Goal: Navigation & Orientation: Go to known website

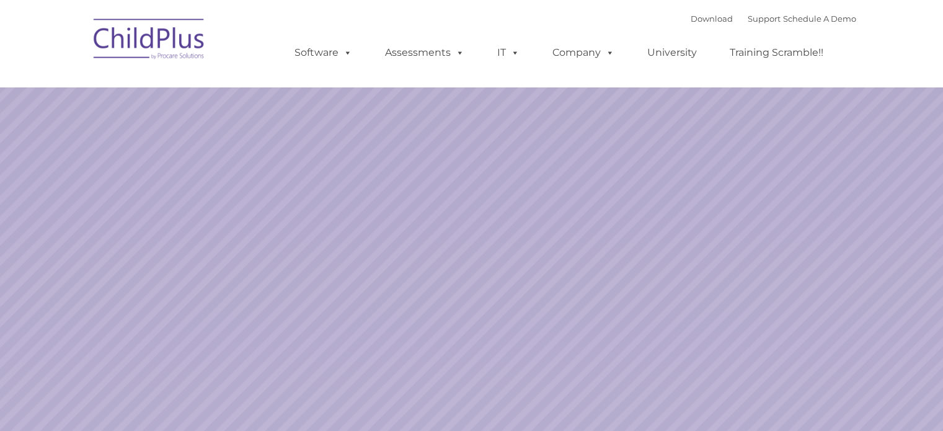
select select "MEDIUM"
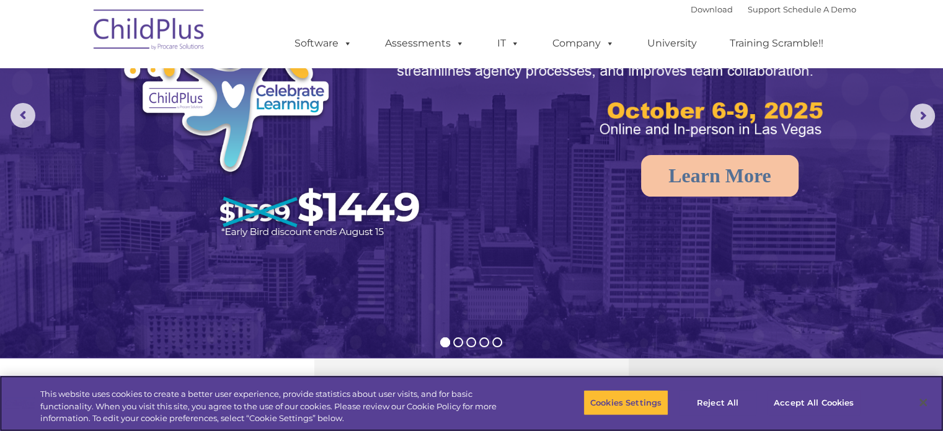
scroll to position [124, 0]
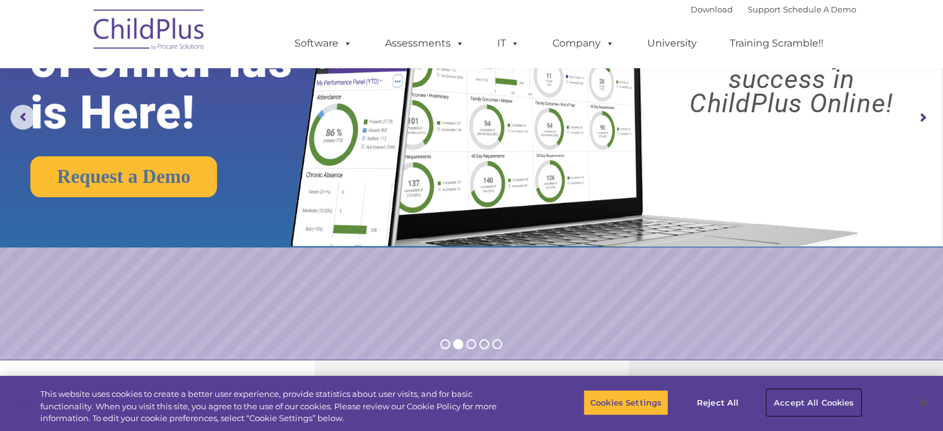
click at [807, 399] on button "Accept All Cookies" at bounding box center [814, 402] width 94 height 26
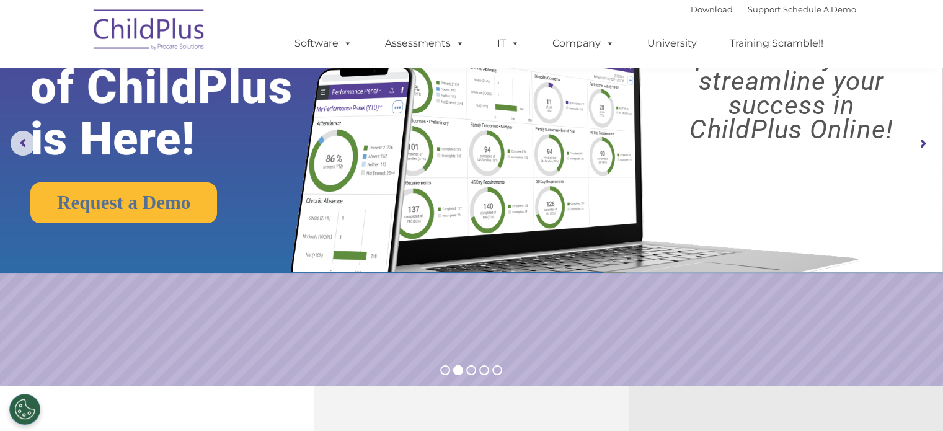
scroll to position [0, 0]
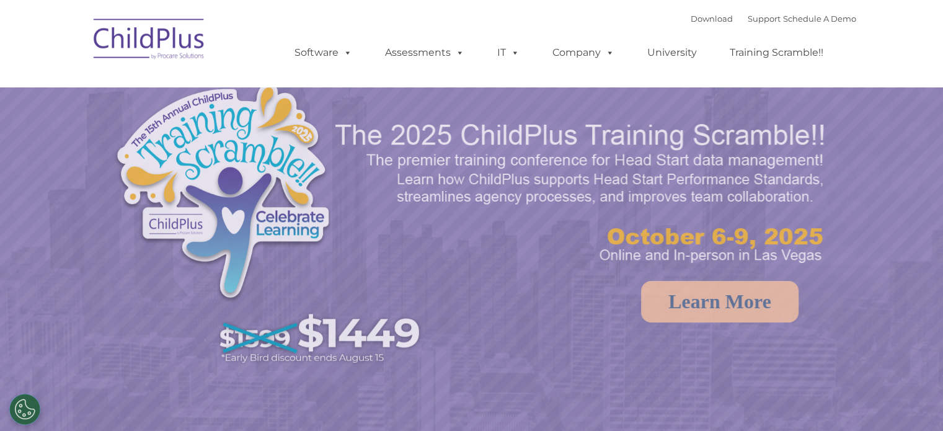
select select "MEDIUM"
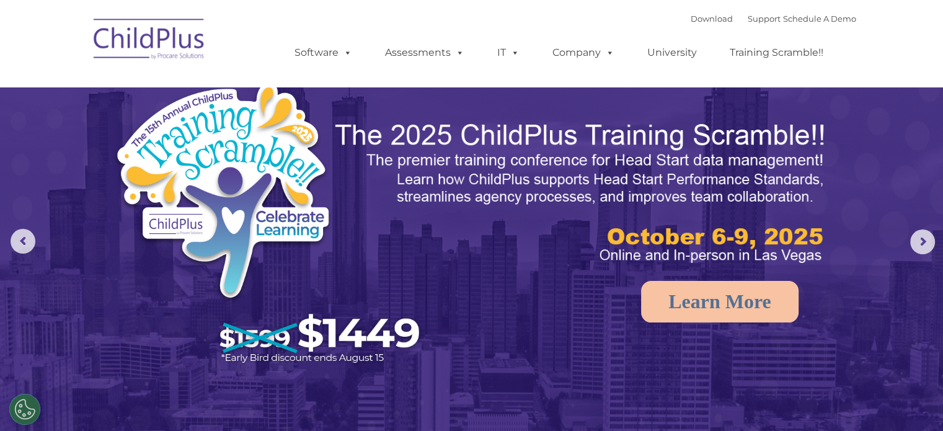
click at [171, 42] on img at bounding box center [149, 41] width 124 height 62
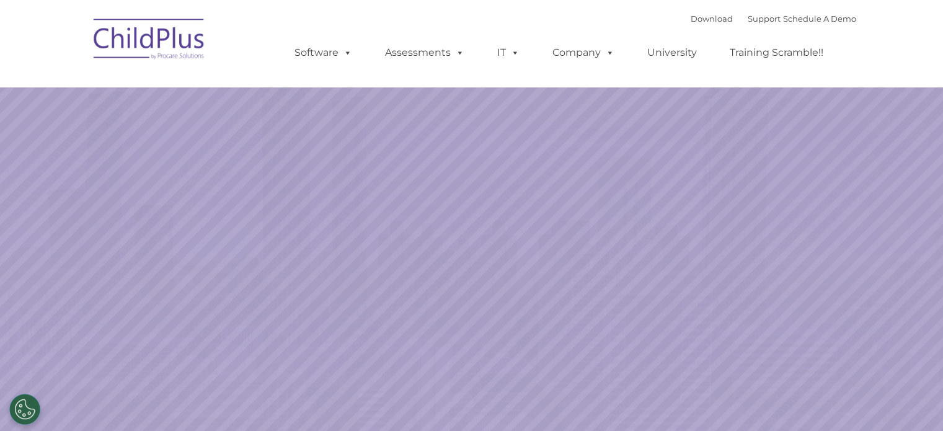
select select "MEDIUM"
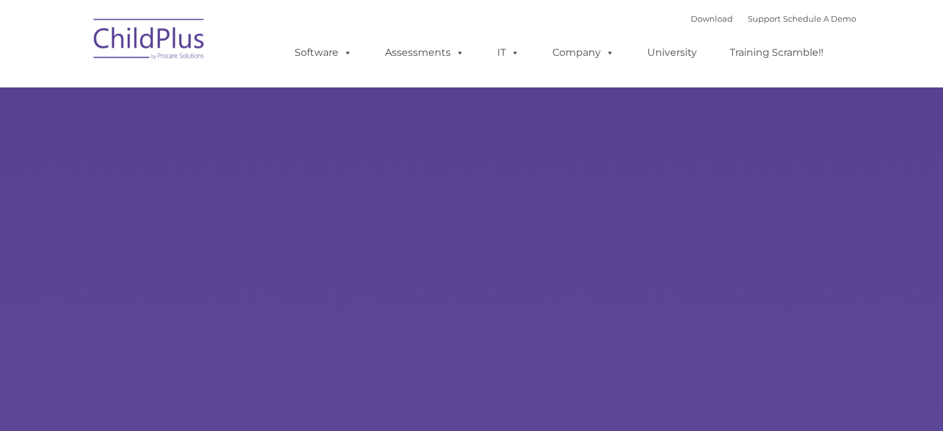
type input ""
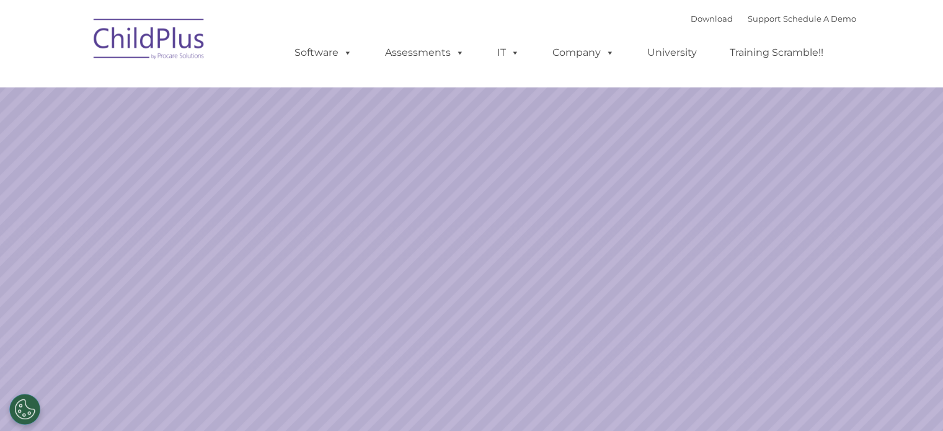
select select "MEDIUM"
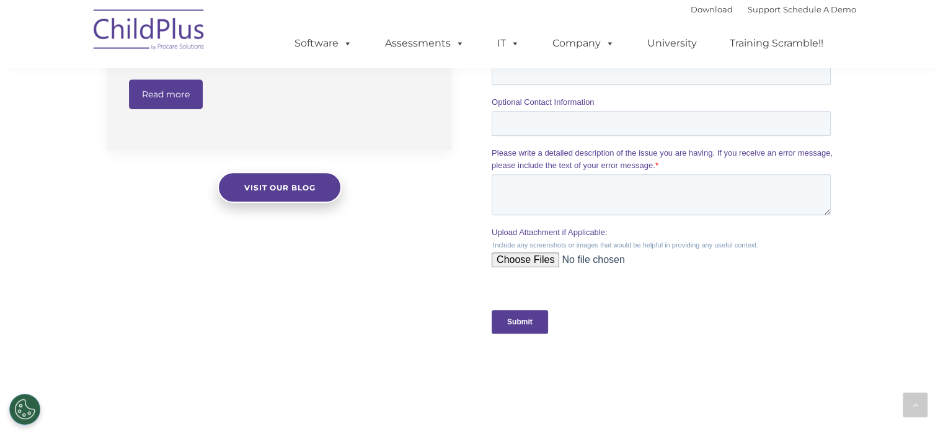
scroll to position [1085, 0]
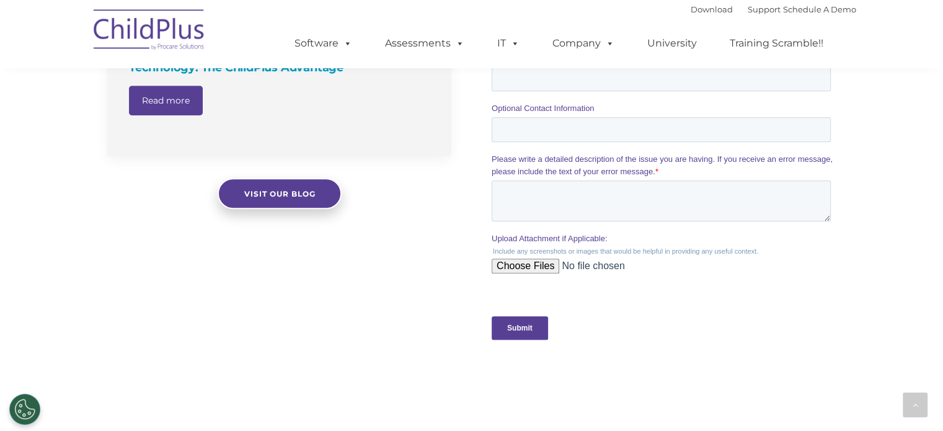
click at [647, 364] on div at bounding box center [663, 75] width 363 height 617
click at [171, 23] on img at bounding box center [149, 32] width 124 height 62
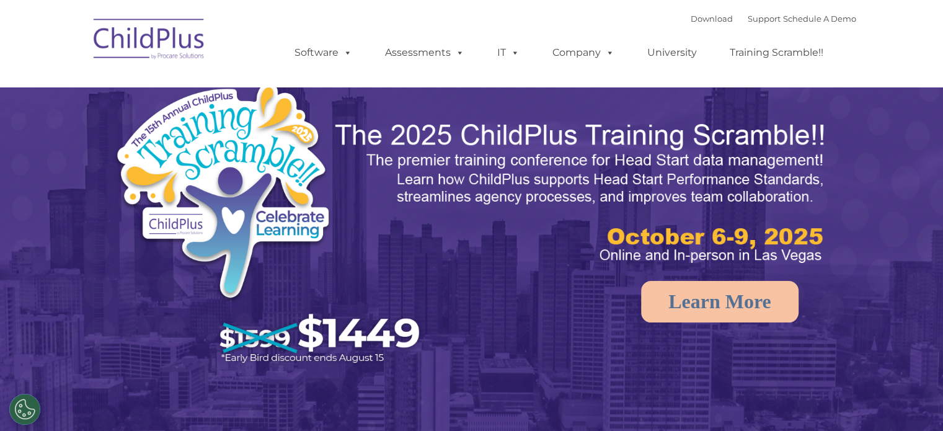
select select "MEDIUM"
